Goal: Transaction & Acquisition: Subscribe to service/newsletter

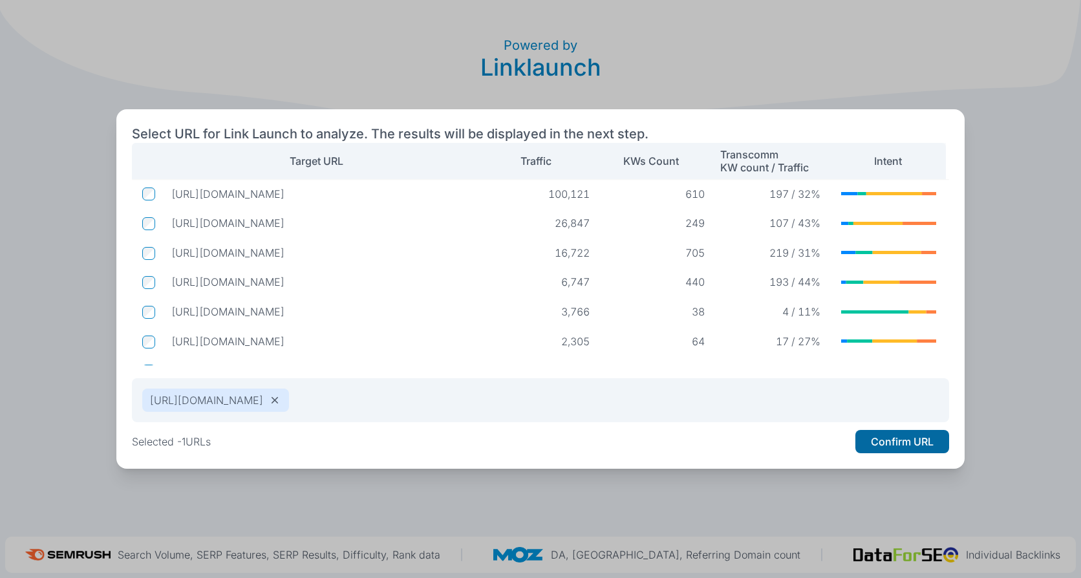
click at [896, 446] on button "Confirm URL" at bounding box center [903, 441] width 94 height 23
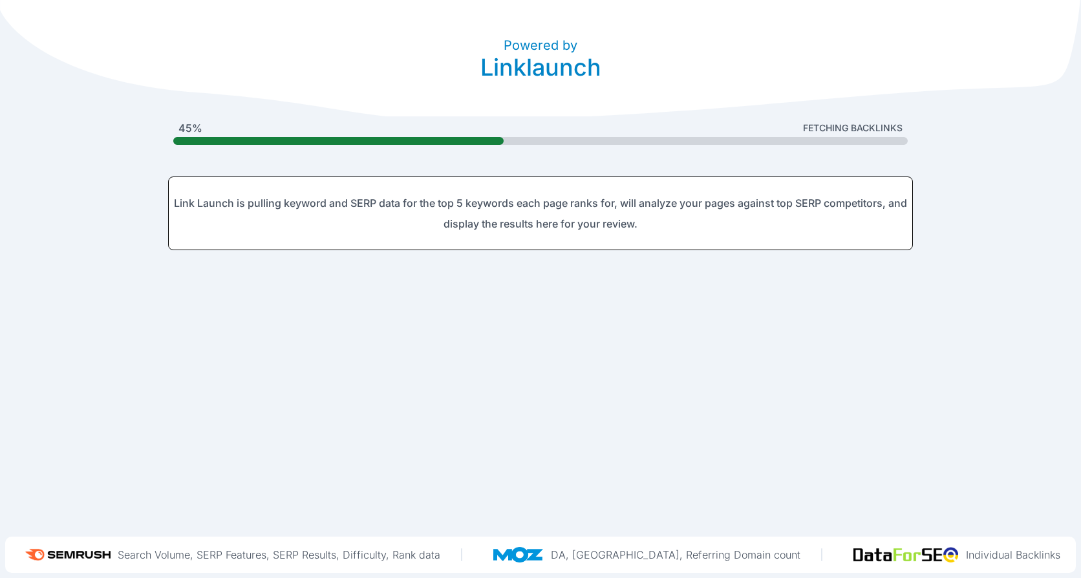
click at [334, 5] on header "Powered by Linklaunch" at bounding box center [540, 58] width 1081 height 116
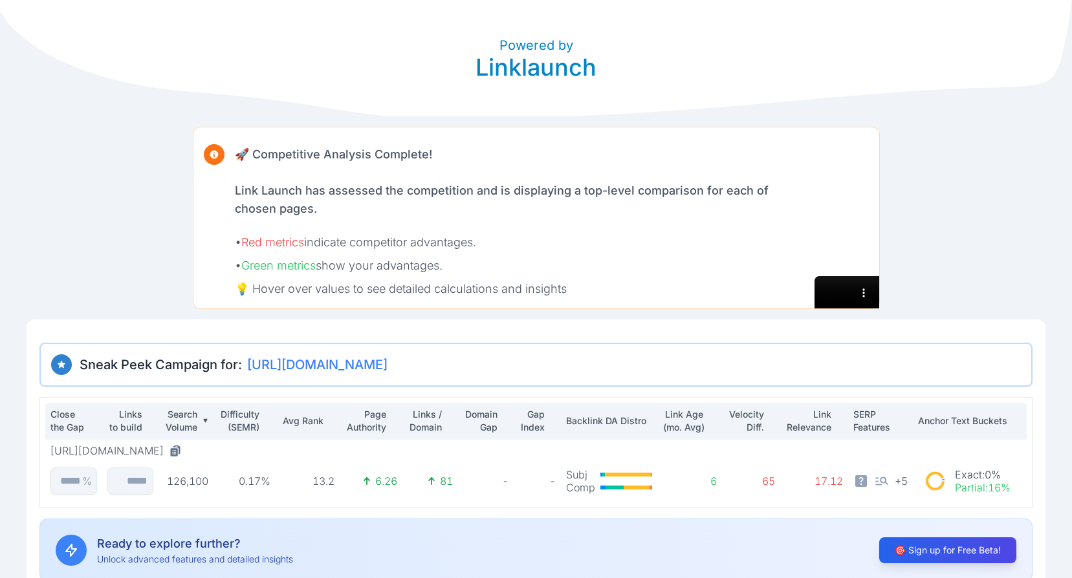
click at [948, 237] on div "Powered by Linklaunch 🚀 Competitive Analysis Complete! Link Launch has assessed…" at bounding box center [536, 297] width 1072 height 595
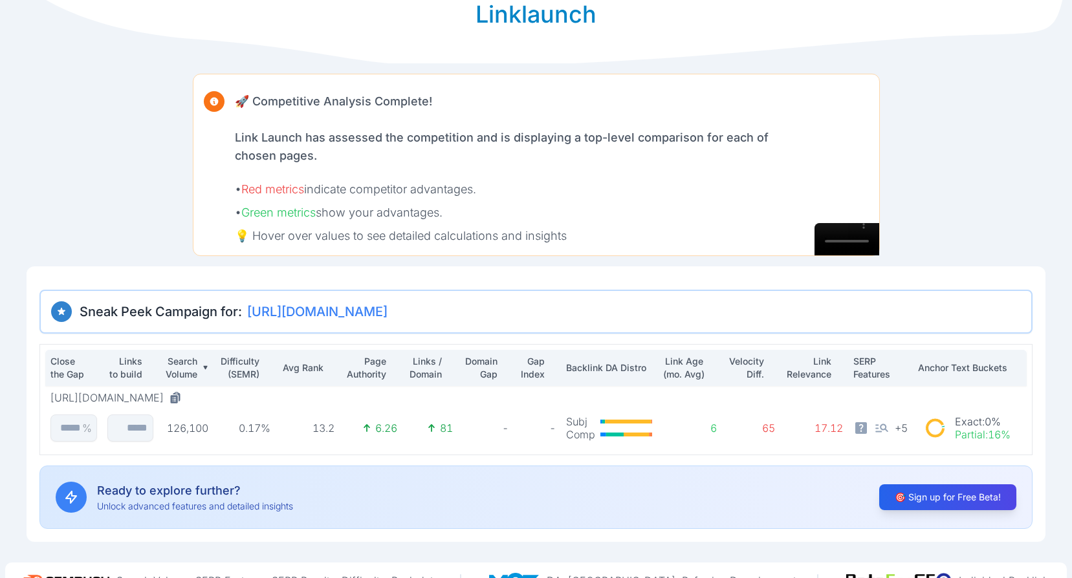
scroll to position [79, 0]
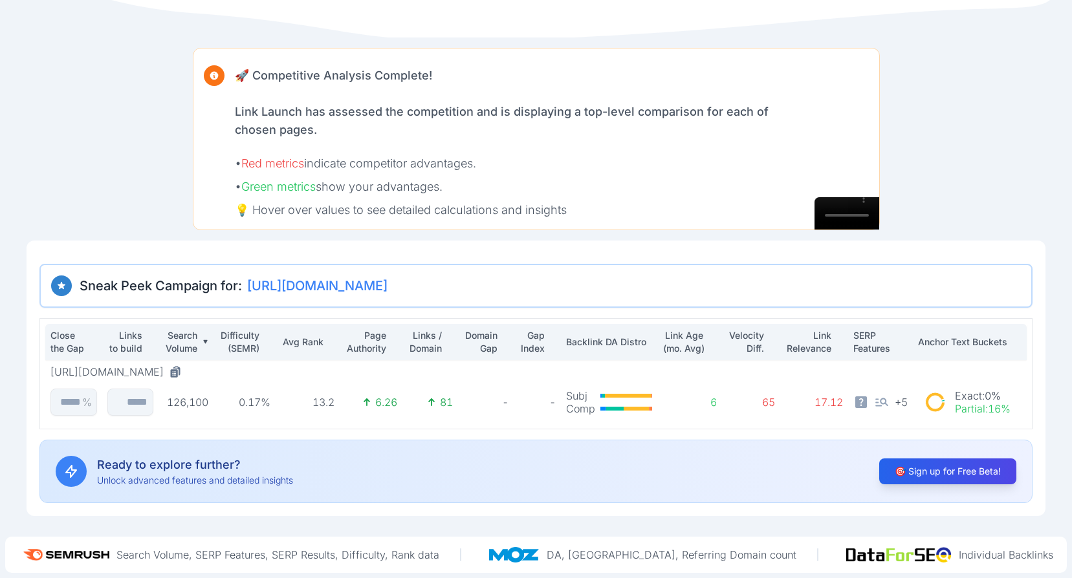
drag, startPoint x: 750, startPoint y: 340, endPoint x: 739, endPoint y: 340, distance: 10.3
click at [739, 340] on p "Velocity Diff." at bounding box center [745, 342] width 37 height 26
click at [788, 318] on div "Sneak Peek Campaign for: https://www.regence.com/ Close the Gap Links to build …" at bounding box center [535, 383] width 993 height 239
drag, startPoint x: 905, startPoint y: 473, endPoint x: 933, endPoint y: 498, distance: 37.5
click at [933, 499] on div "Ready to explore further? Unlock advanced features and detailed insights 🎯 Sign…" at bounding box center [535, 471] width 993 height 63
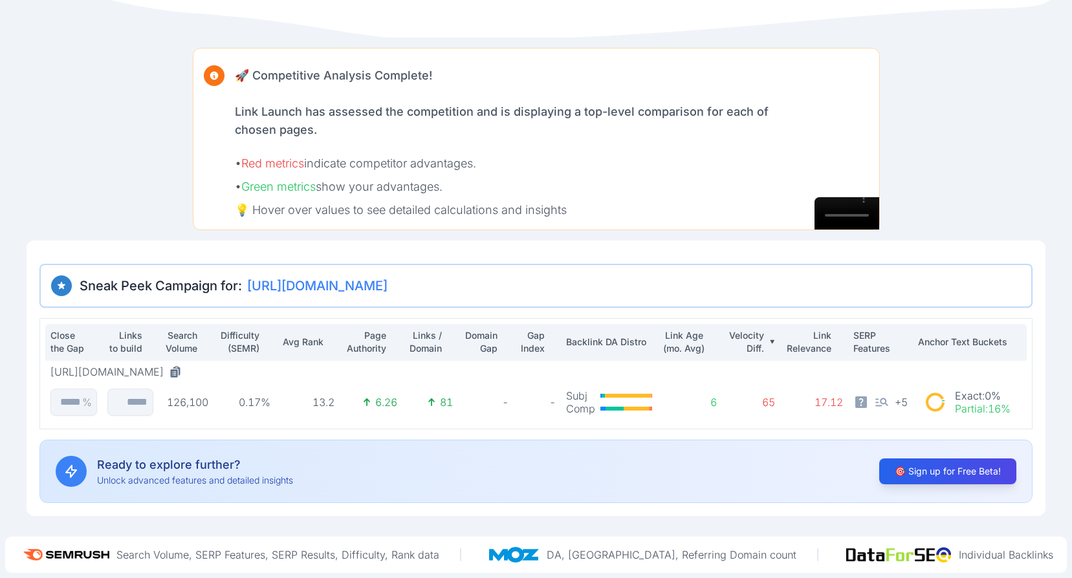
click at [749, 350] on p "Velocity Diff." at bounding box center [745, 342] width 37 height 26
click at [751, 345] on p "Velocity Diff." at bounding box center [745, 342] width 37 height 26
drag, startPoint x: 908, startPoint y: 475, endPoint x: 927, endPoint y: 508, distance: 38.3
click at [927, 508] on div "Sneak Peek Campaign for: https://www.regence.com/ Close the Gap Links to build …" at bounding box center [536, 379] width 1019 height 276
click at [933, 477] on button "🎯 Sign up for Free Beta!" at bounding box center [948, 471] width 144 height 27
